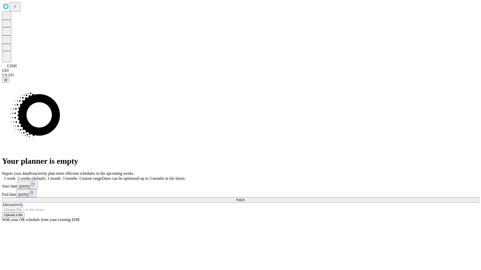
click at [244, 198] on span "Fetch" at bounding box center [240, 200] width 8 height 4
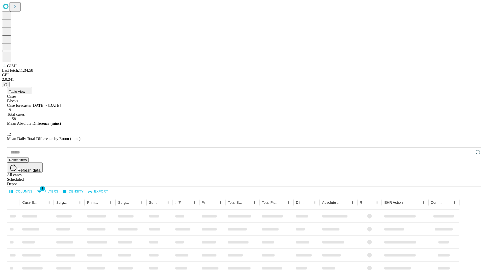
click at [25, 90] on span "Table View" at bounding box center [17, 92] width 16 height 4
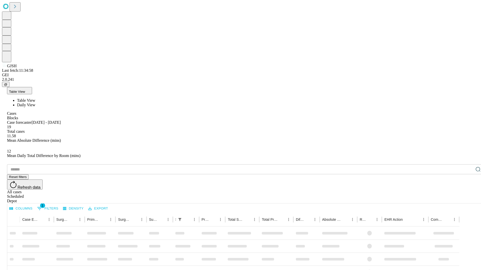
click at [35, 103] on span "Daily View" at bounding box center [26, 105] width 18 height 4
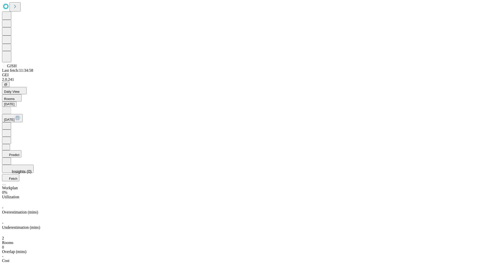
click at [21, 150] on button "Predict" at bounding box center [11, 153] width 19 height 7
